Goal: Task Accomplishment & Management: Manage account settings

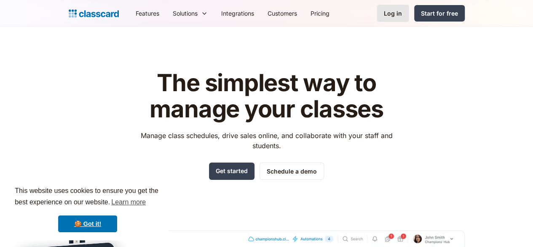
click at [402, 17] on div "Log in" at bounding box center [393, 13] width 18 height 9
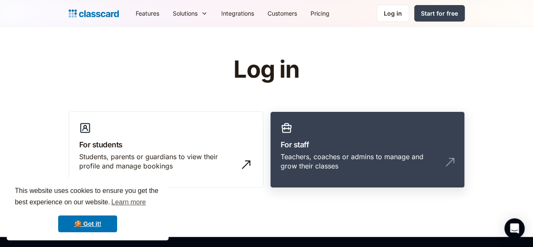
click at [338, 156] on div "Teachers, coaches or admins to manage and grow their classes" at bounding box center [359, 161] width 157 height 19
